Goal: Ask a question: Seek information or help from site administrators or community

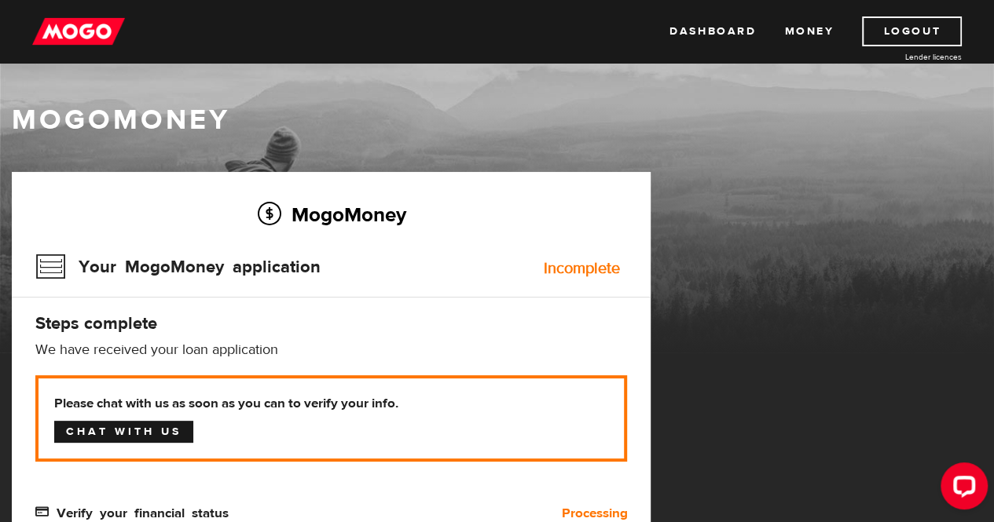
click at [159, 435] on link "Chat with us" at bounding box center [123, 432] width 139 height 22
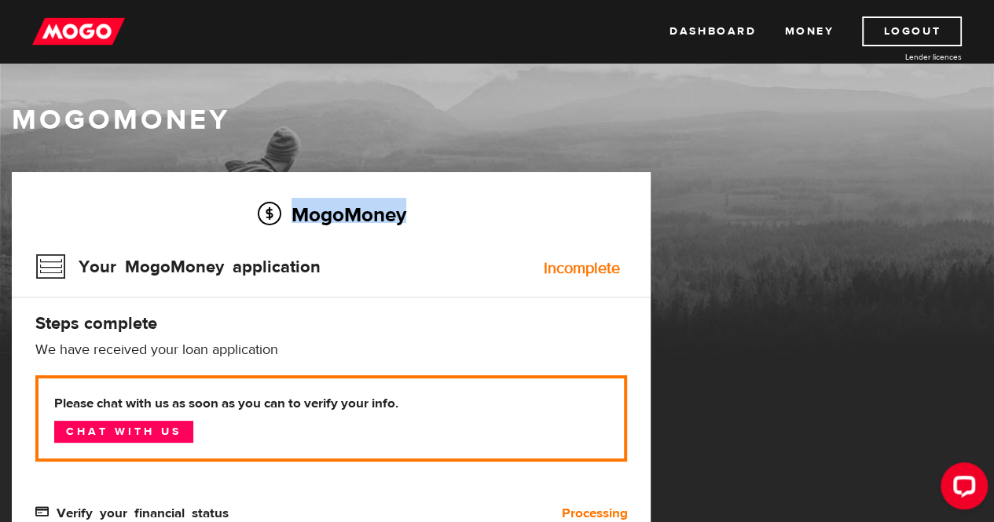
drag, startPoint x: 985, startPoint y: 174, endPoint x: 994, endPoint y: 199, distance: 25.8
click at [994, 199] on html "Dashboard Money Logout Lender licences Dashboard Money Logout Lender licences M…" at bounding box center [497, 261] width 994 height 522
click at [727, 31] on link "Dashboard" at bounding box center [712, 31] width 86 height 30
click at [710, 31] on link "Dashboard" at bounding box center [712, 31] width 86 height 30
